Goal: Check status: Check status

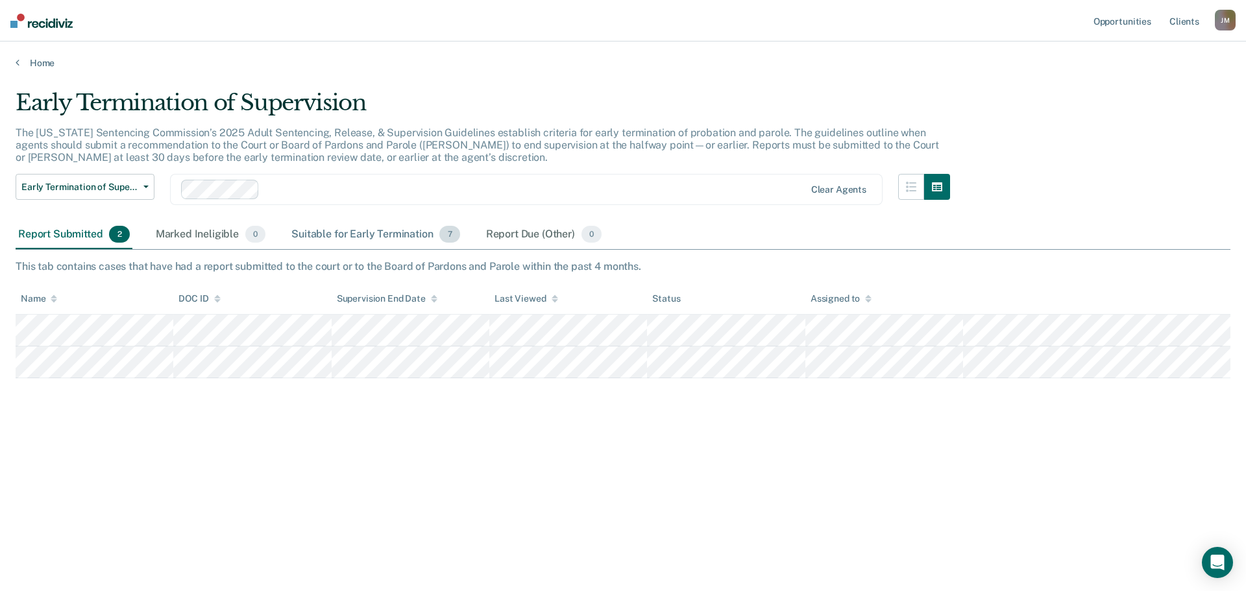
click at [380, 235] on div "Suitable for Early Termination 7" at bounding box center [375, 235] width 173 height 29
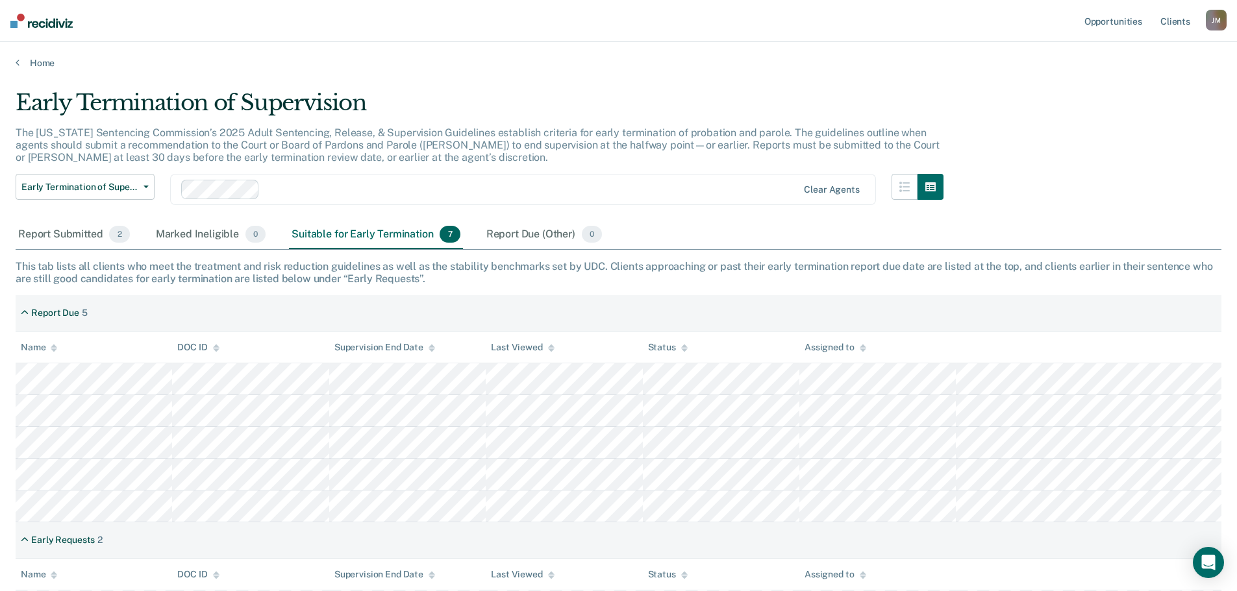
click at [528, 79] on main "Early Termination of Supervision The [US_STATE] Sentencing Commission’s 2025 Ad…" at bounding box center [618, 406] width 1237 height 675
click at [852, 105] on div "Early Termination of Supervision" at bounding box center [480, 108] width 928 height 37
